Goal: Information Seeking & Learning: Learn about a topic

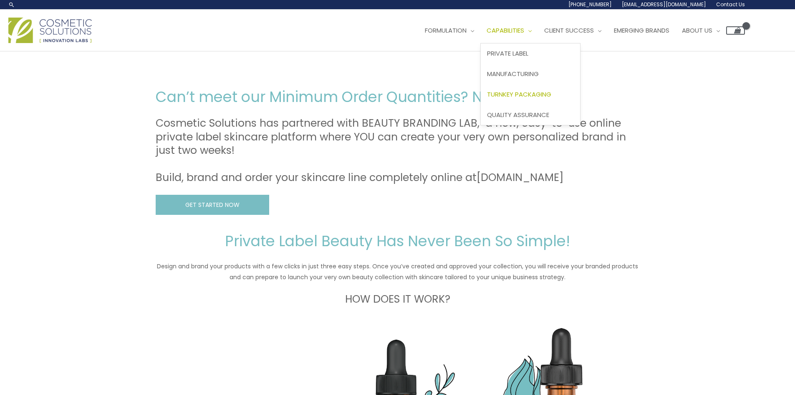
click at [531, 94] on span "Turnkey Packaging" at bounding box center [519, 94] width 64 height 9
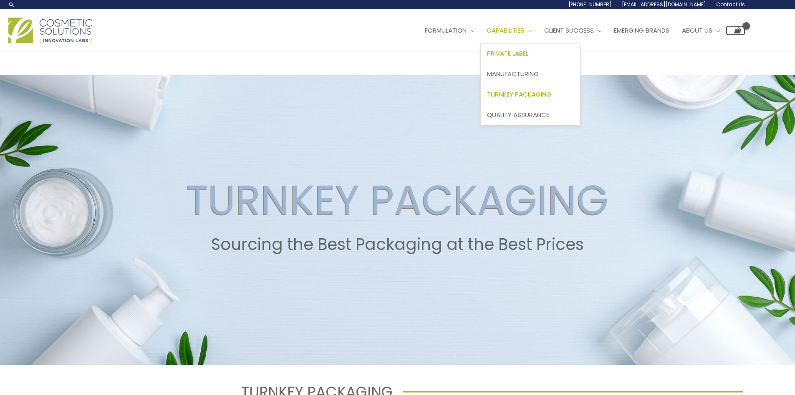
click at [529, 53] on span "Private Label" at bounding box center [507, 53] width 41 height 9
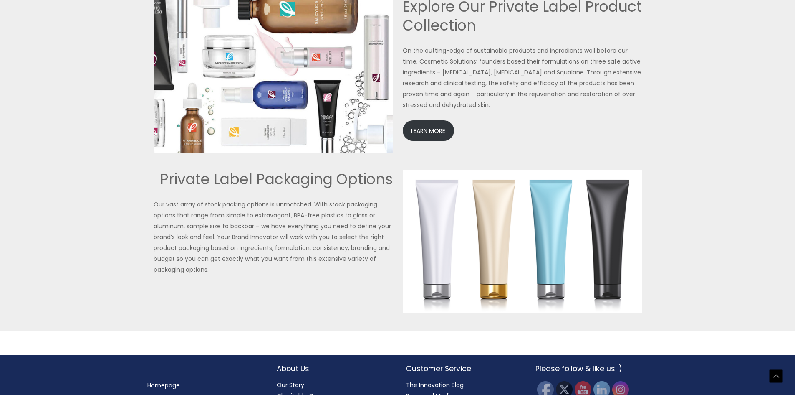
scroll to position [1837, 0]
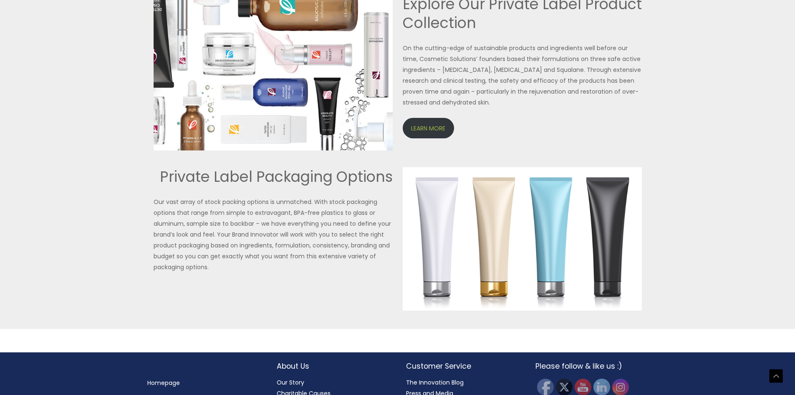
click at [433, 128] on link "LEARN MORE" at bounding box center [428, 128] width 51 height 20
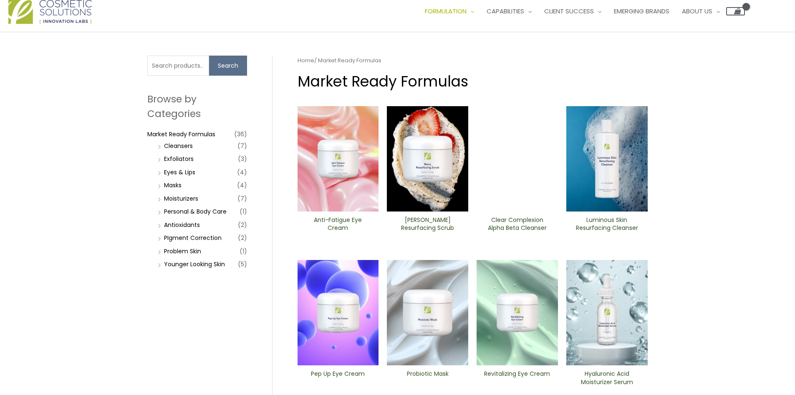
scroll to position [292, 0]
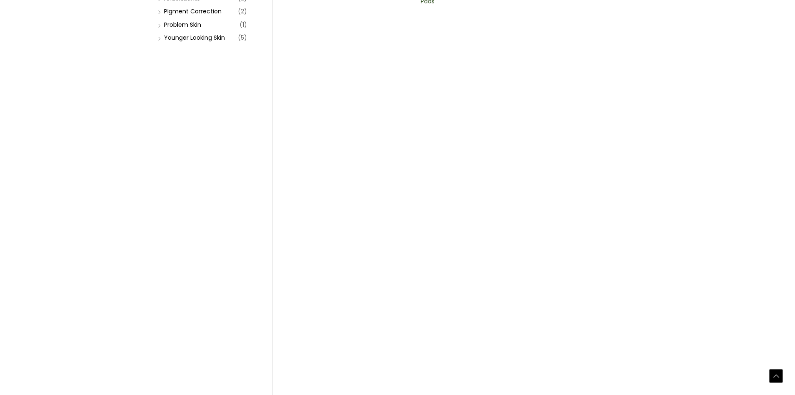
scroll to position [250, 0]
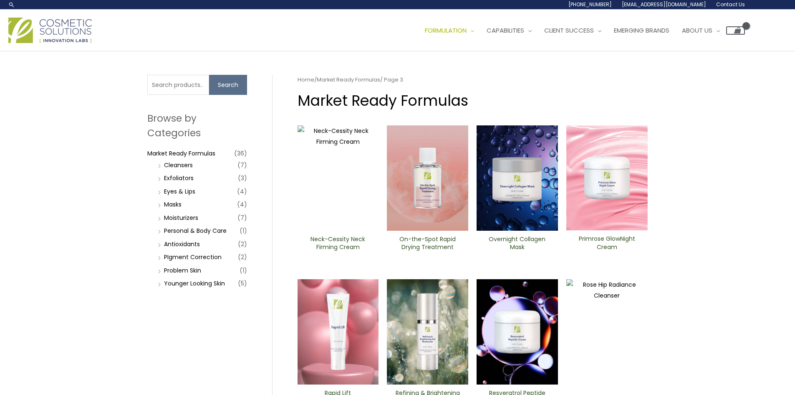
click at [189, 169] on li "Cleansers (7)" at bounding box center [201, 165] width 91 height 12
click at [191, 164] on link "Cleansers" at bounding box center [178, 165] width 29 height 8
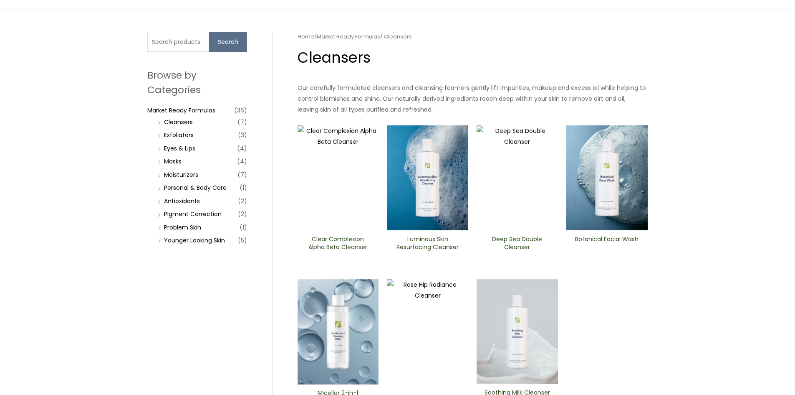
scroll to position [20, 0]
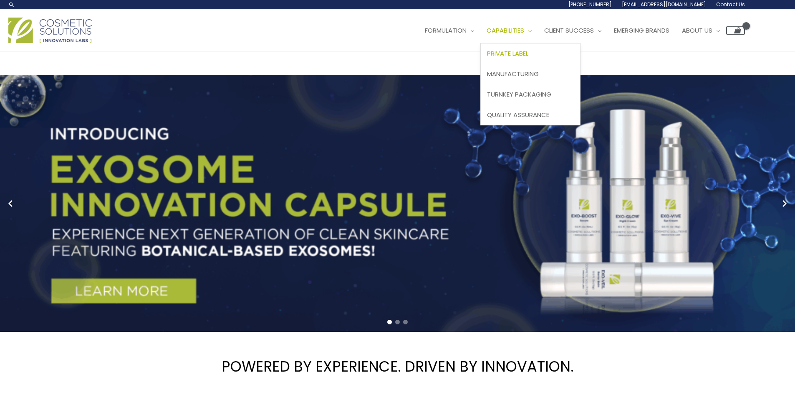
click at [529, 51] on span "Private Label" at bounding box center [507, 53] width 41 height 9
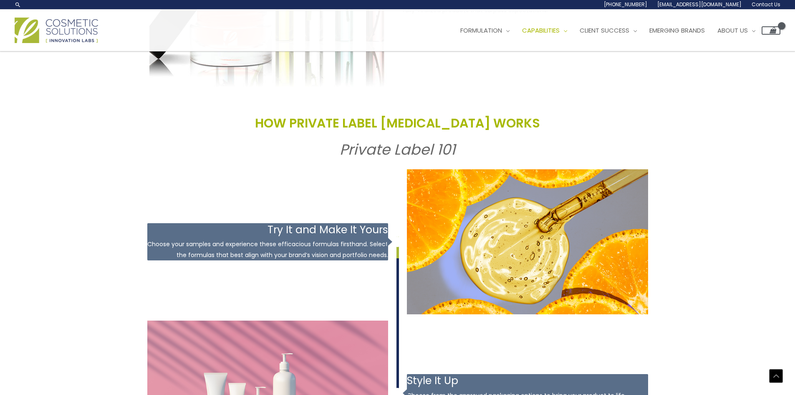
scroll to position [869, 0]
